Goal: Check status: Check status

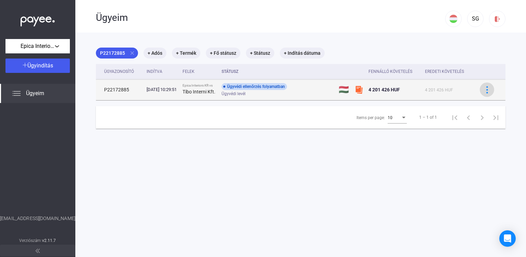
click at [485, 90] on img at bounding box center [486, 89] width 7 height 7
click at [485, 90] on div at bounding box center [263, 128] width 526 height 257
click at [362, 91] on img at bounding box center [359, 90] width 8 height 8
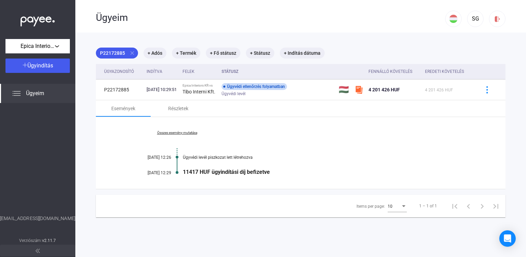
click at [191, 133] on link "Összes esemény mutatása" at bounding box center [177, 133] width 94 height 4
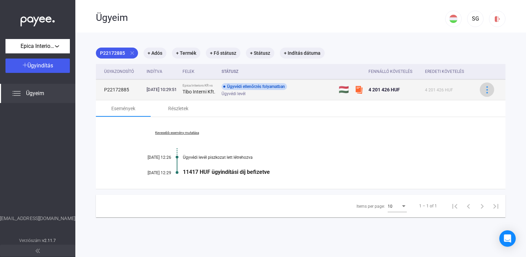
click at [487, 93] on img at bounding box center [486, 89] width 7 height 7
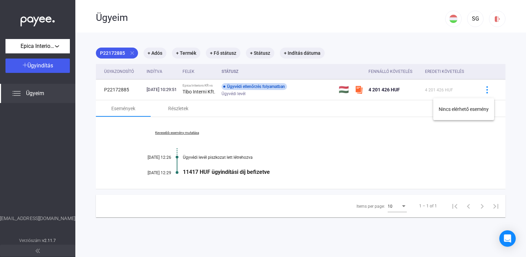
click at [487, 93] on div at bounding box center [263, 128] width 526 height 257
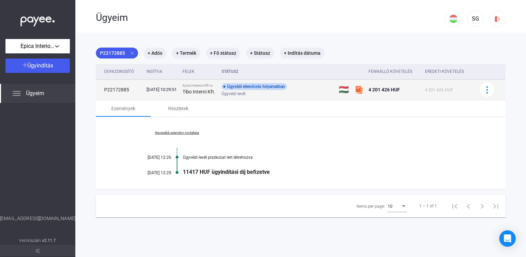
click at [144, 88] on td "[DATE] 10:29:51" at bounding box center [162, 89] width 36 height 21
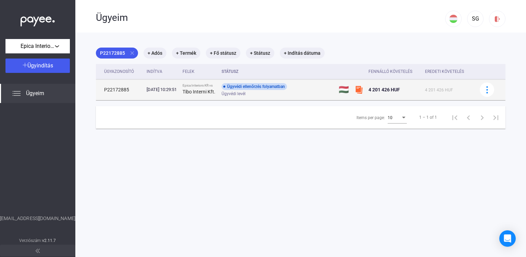
click at [149, 91] on div "[DATE] 10:29:51" at bounding box center [162, 89] width 31 height 7
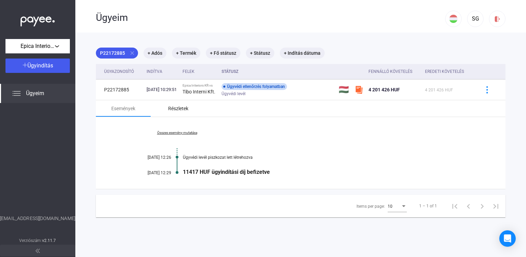
click at [168, 115] on div "Részletek" at bounding box center [178, 108] width 55 height 16
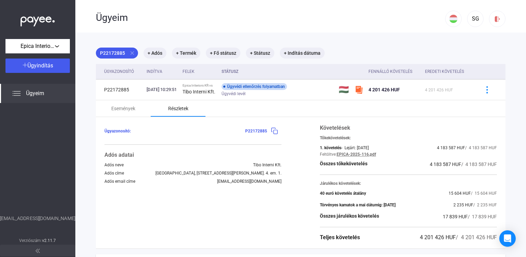
scroll to position [39, 0]
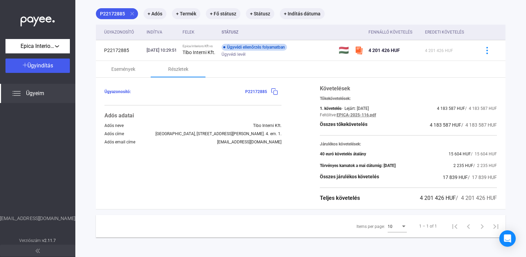
drag, startPoint x: 312, startPoint y: 213, endPoint x: 454, endPoint y: 93, distance: 185.9
click at [458, 96] on div "P22172885 close + Adós + Termék + Fő státusz + Státusz + Indítás dátuma Ügyazon…" at bounding box center [300, 122] width 409 height 229
click at [451, 91] on div "Követelések" at bounding box center [408, 89] width 177 height 8
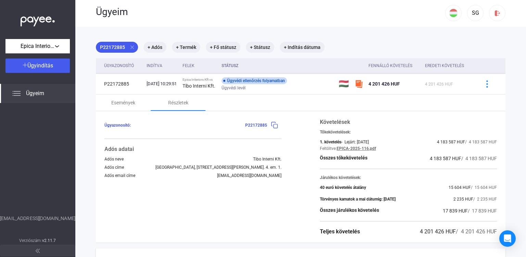
scroll to position [0, 0]
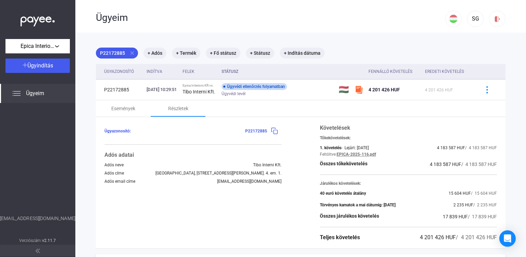
click at [368, 35] on main "P22172885 close + Adós + Termék + Fő státusz + Státusz + Indítás dátuma Ügyazon…" at bounding box center [300, 165] width 451 height 265
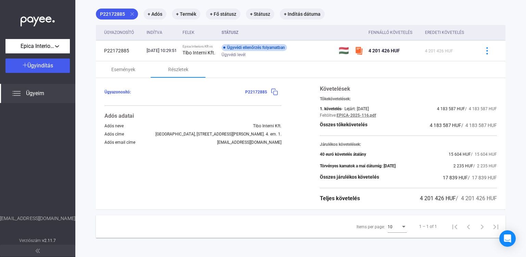
scroll to position [41, 0]
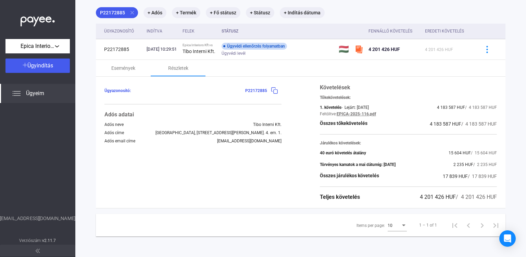
drag, startPoint x: 318, startPoint y: 206, endPoint x: 495, endPoint y: 73, distance: 221.6
click at [492, 77] on div "Ügyazonosító: P22172885 Adós adatai Adós neve Tibo Interni Kft. Adós címe [GEOG…" at bounding box center [300, 142] width 409 height 131
click at [502, 71] on div "Események Részletek" at bounding box center [300, 68] width 409 height 16
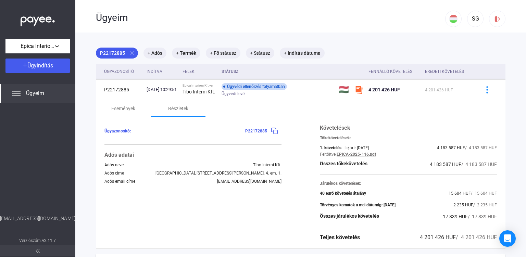
click at [511, 102] on main "P22172885 close + Adós + Termék + Fő státusz + Státusz + Indítás dátuma Ügyazon…" at bounding box center [300, 165] width 451 height 265
